Goal: Communication & Community: Answer question/provide support

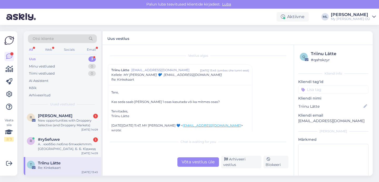
scroll to position [14, 0]
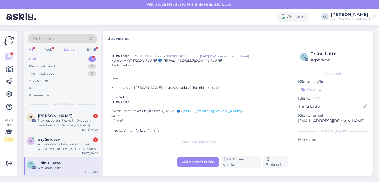
click at [68, 49] on div "Socials" at bounding box center [69, 49] width 13 height 7
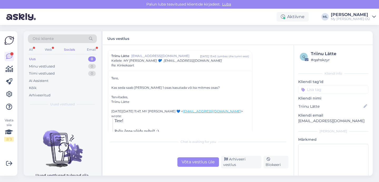
click at [70, 47] on div "Socials" at bounding box center [69, 49] width 13 height 7
click at [47, 97] on div "Arhiveeritud" at bounding box center [40, 95] width 22 height 5
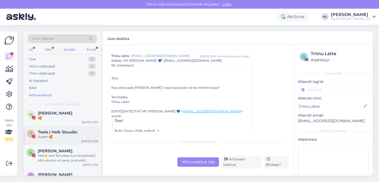
scroll to position [1, 0]
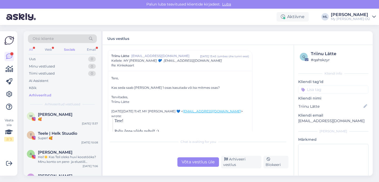
click at [29, 49] on div "All" at bounding box center [31, 49] width 6 height 7
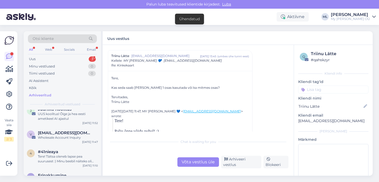
scroll to position [49, 0]
click at [31, 57] on div "Uus" at bounding box center [32, 59] width 7 height 5
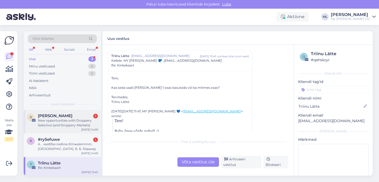
click at [52, 120] on div "New opportunities with Droppery Selective (and Droppery Markets)" at bounding box center [68, 122] width 60 height 9
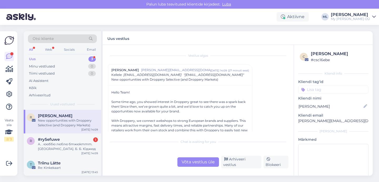
click at [246, 155] on div "Chat is waiting for you Võta vestlus üle Arhiveeri vestlus Blokeeri" at bounding box center [198, 153] width 180 height 32
click at [248, 167] on div "Arhiveeri vestlus" at bounding box center [241, 162] width 40 height 13
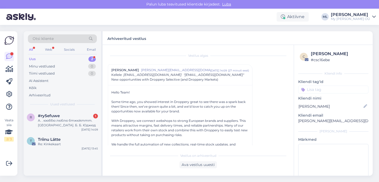
scroll to position [14, 0]
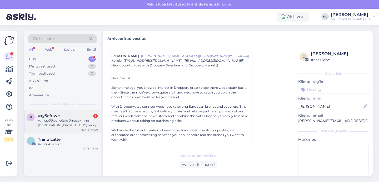
click at [51, 116] on span "#ry5efuwe" at bounding box center [49, 116] width 22 height 5
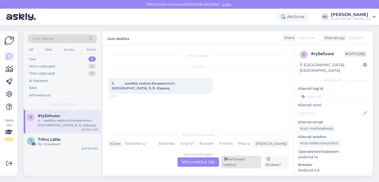
click at [225, 162] on icon at bounding box center [226, 160] width 4 height 4
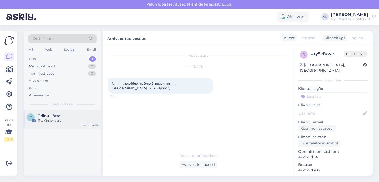
click at [37, 121] on div "T Triinu Lätte Re: Kinkekaart" at bounding box center [62, 118] width 71 height 9
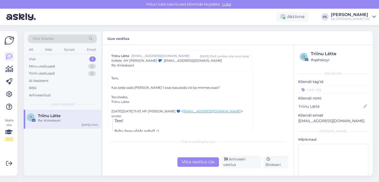
click at [198, 164] on div "Võta vestlus üle" at bounding box center [198, 162] width 42 height 9
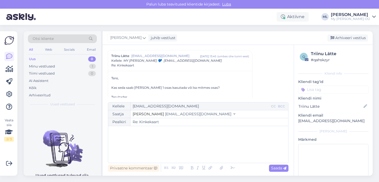
click at [178, 111] on div "Saatja Stella [EMAIL_ADDRESS][DOMAIN_NAME]" at bounding box center [198, 114] width 180 height 8
click at [178, 113] on span "[EMAIL_ADDRESS][DOMAIN_NAME]" at bounding box center [198, 114] width 66 height 5
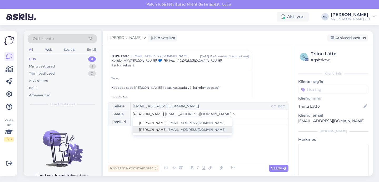
click at [169, 131] on span "[EMAIL_ADDRESS][DOMAIN_NAME]" at bounding box center [196, 130] width 58 height 4
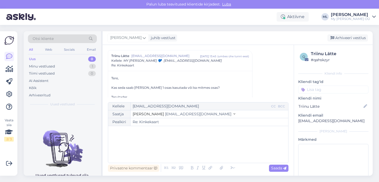
click at [147, 141] on div "﻿" at bounding box center [198, 145] width 175 height 32
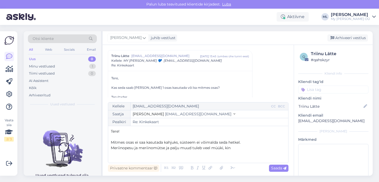
click at [165, 147] on span "Meriinopesu ja meriinomütse ja palju muud tuleb veel müüki, kin" at bounding box center [171, 148] width 120 height 5
click at [139, 149] on span "Meriinopesu ja meriinomütse ja palju muud tuleb veel müüki, kin" at bounding box center [171, 148] width 120 height 5
click at [161, 148] on span "Meriinopesu, meriinomütse ja palju muud tuleb veel müüki, kin" at bounding box center [169, 148] width 116 height 5
click at [247, 149] on p "Meriinopesu, meriinomütse, sokke ja palju muud tuleb veel müüki, kin" at bounding box center [198, 148] width 175 height 6
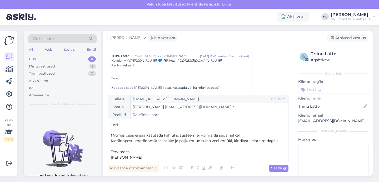
click at [131, 154] on p "Tervitades" at bounding box center [198, 152] width 175 height 6
click at [276, 170] on span "Saada" at bounding box center [278, 168] width 15 height 5
type input "Re: Re: Kinkekaart"
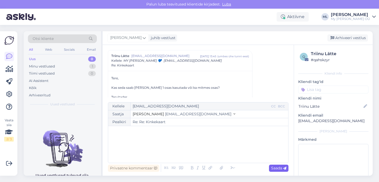
scroll to position [151, 0]
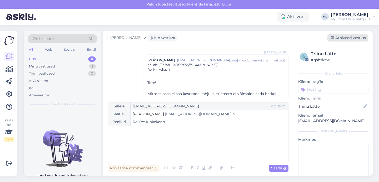
click at [346, 41] on div "Arhiveeri vestlus" at bounding box center [347, 37] width 41 height 7
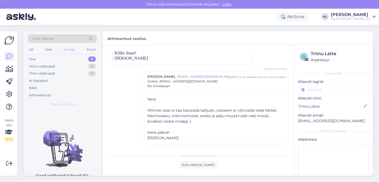
click at [67, 52] on div "Socials" at bounding box center [69, 49] width 13 height 7
click at [37, 97] on div "Arhiveeritud" at bounding box center [40, 95] width 22 height 5
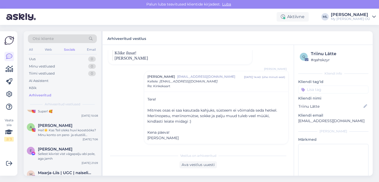
scroll to position [0, 0]
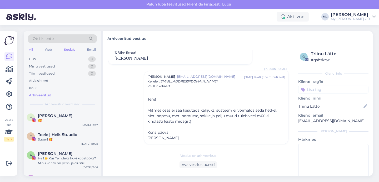
click at [32, 47] on div "All" at bounding box center [31, 49] width 6 height 7
